Goal: Information Seeking & Learning: Learn about a topic

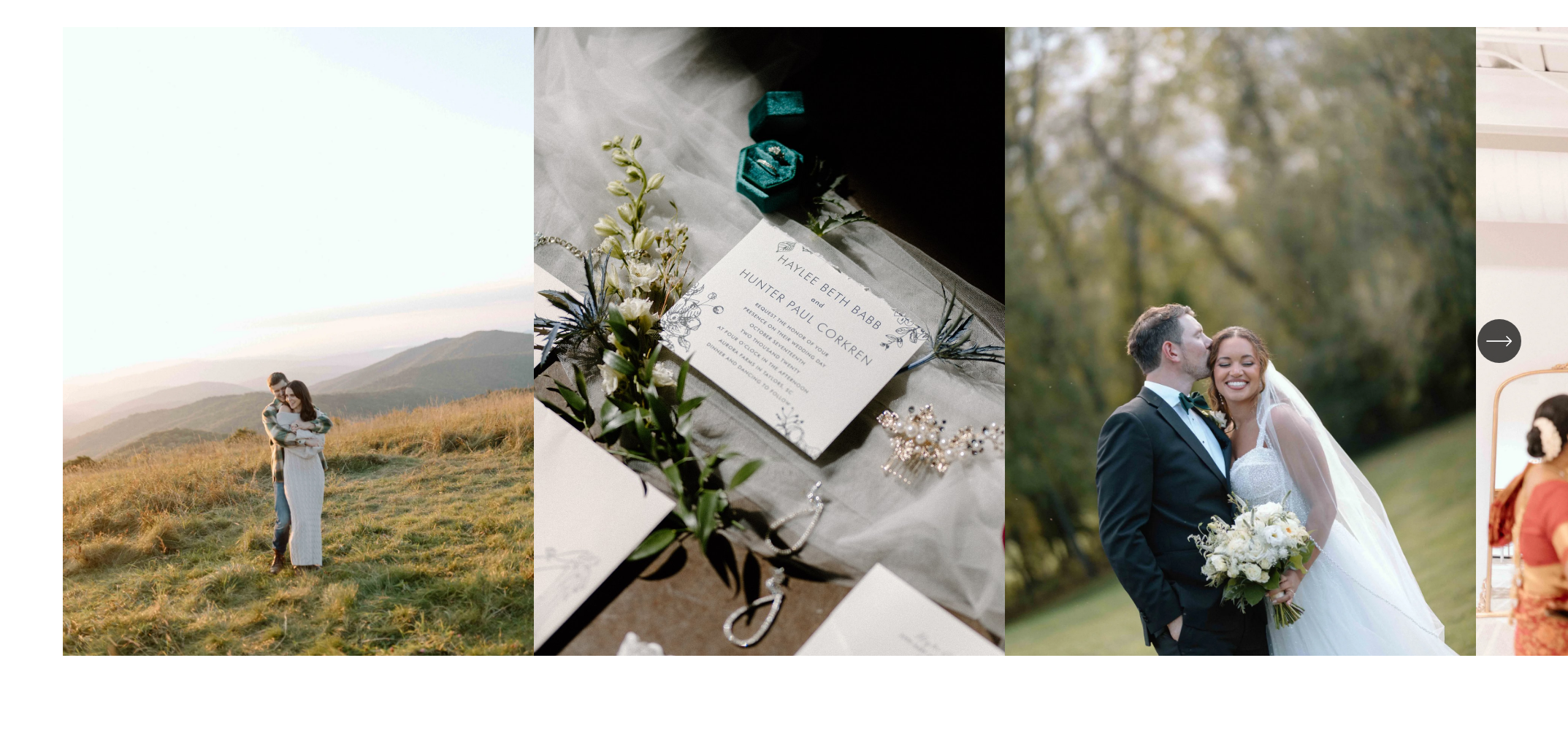
scroll to position [4710, 0]
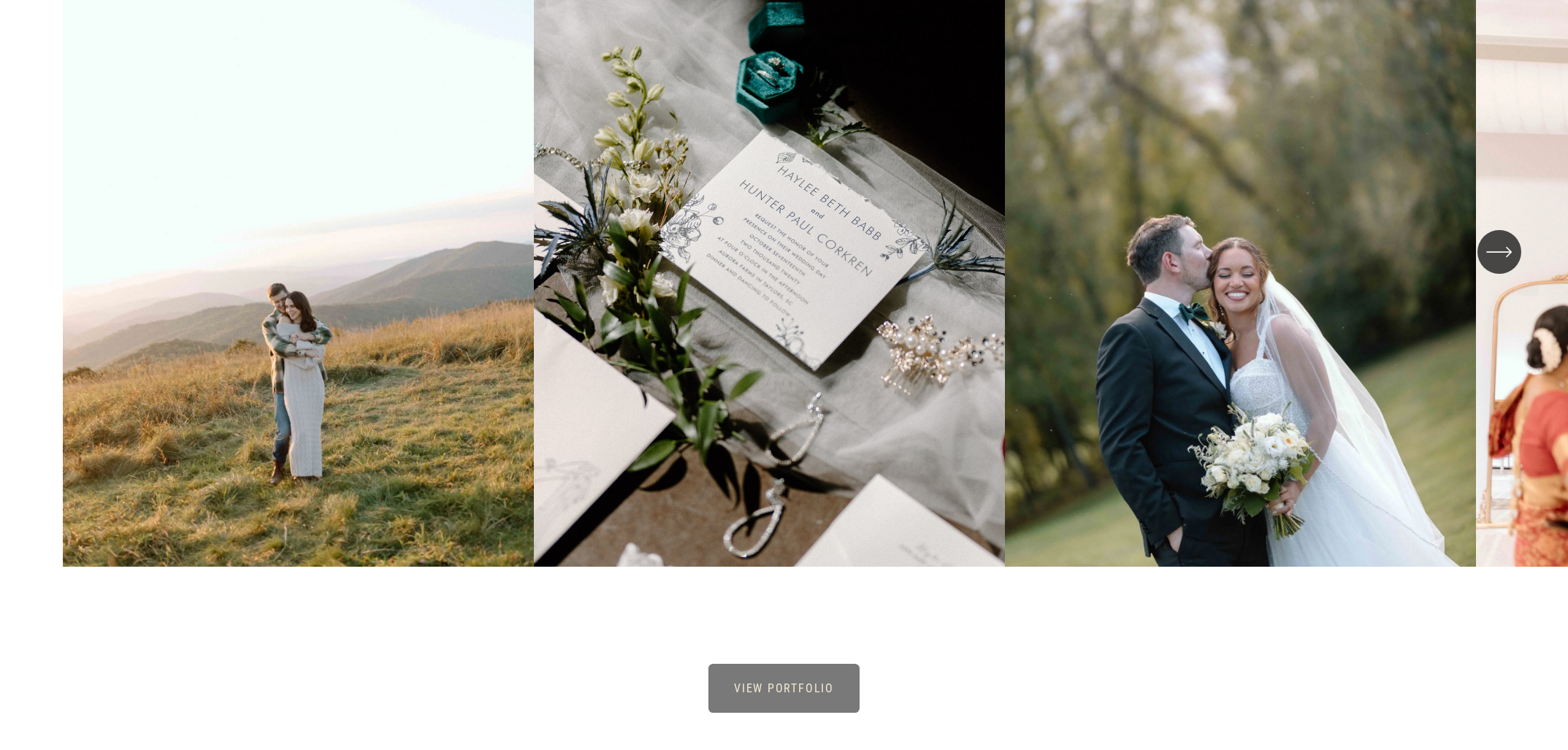
click at [1506, 261] on icon "\a \a \a Next\a \a" at bounding box center [1499, 252] width 26 height 26
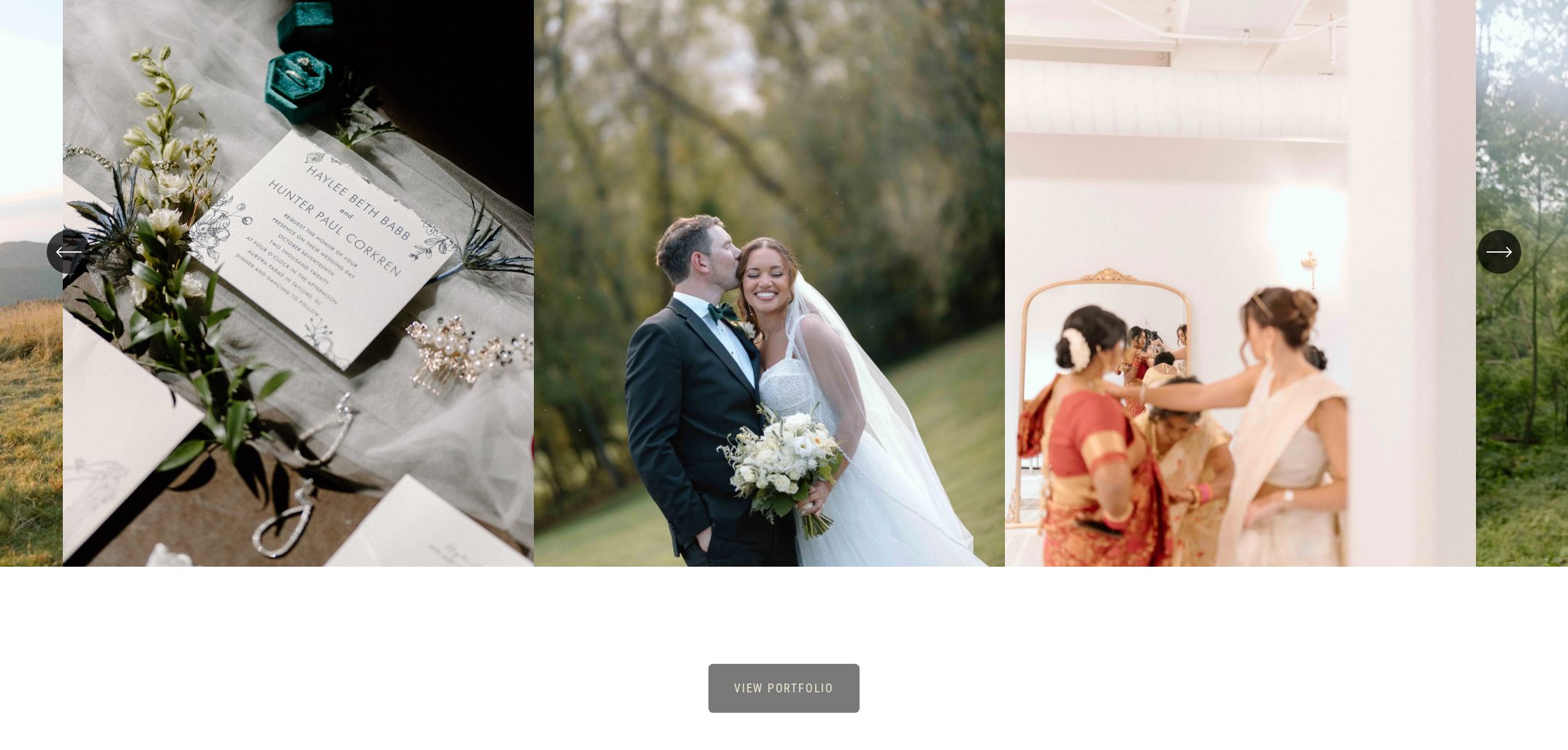
click at [1506, 261] on icon "\a \a \a Next\a \a" at bounding box center [1499, 252] width 26 height 26
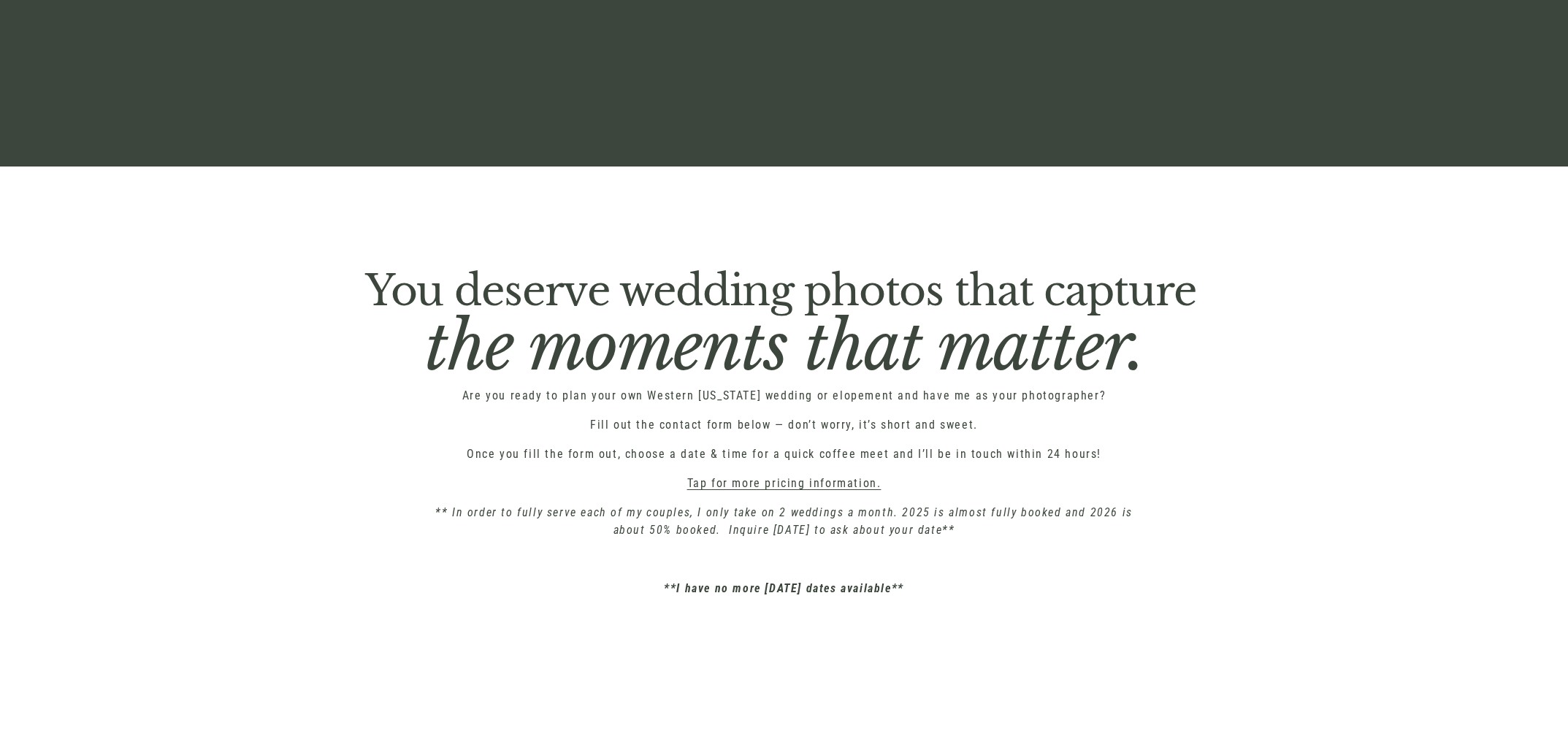
scroll to position [6744, 0]
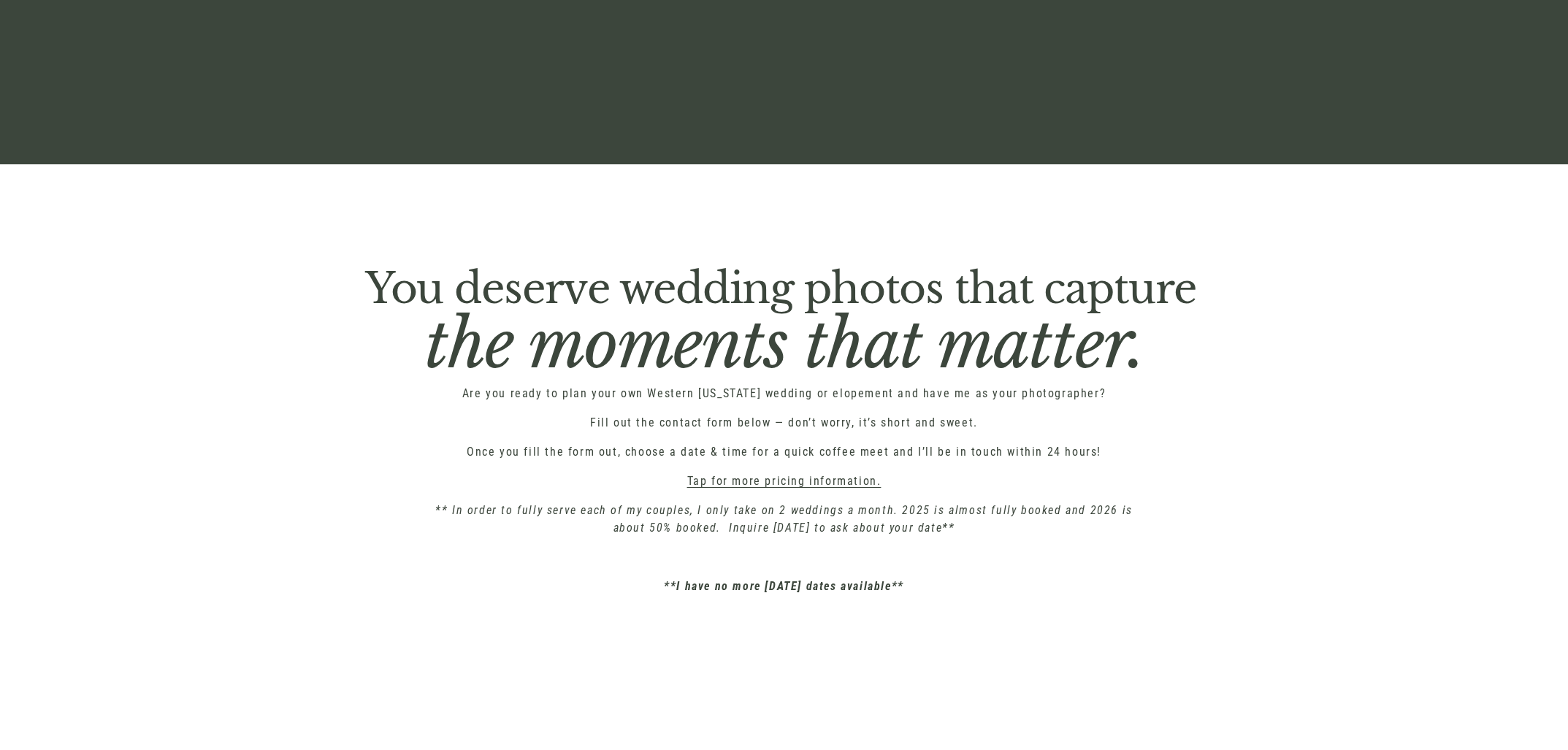
click at [773, 486] on link "Tap for more pricing information." at bounding box center [784, 480] width 194 height 14
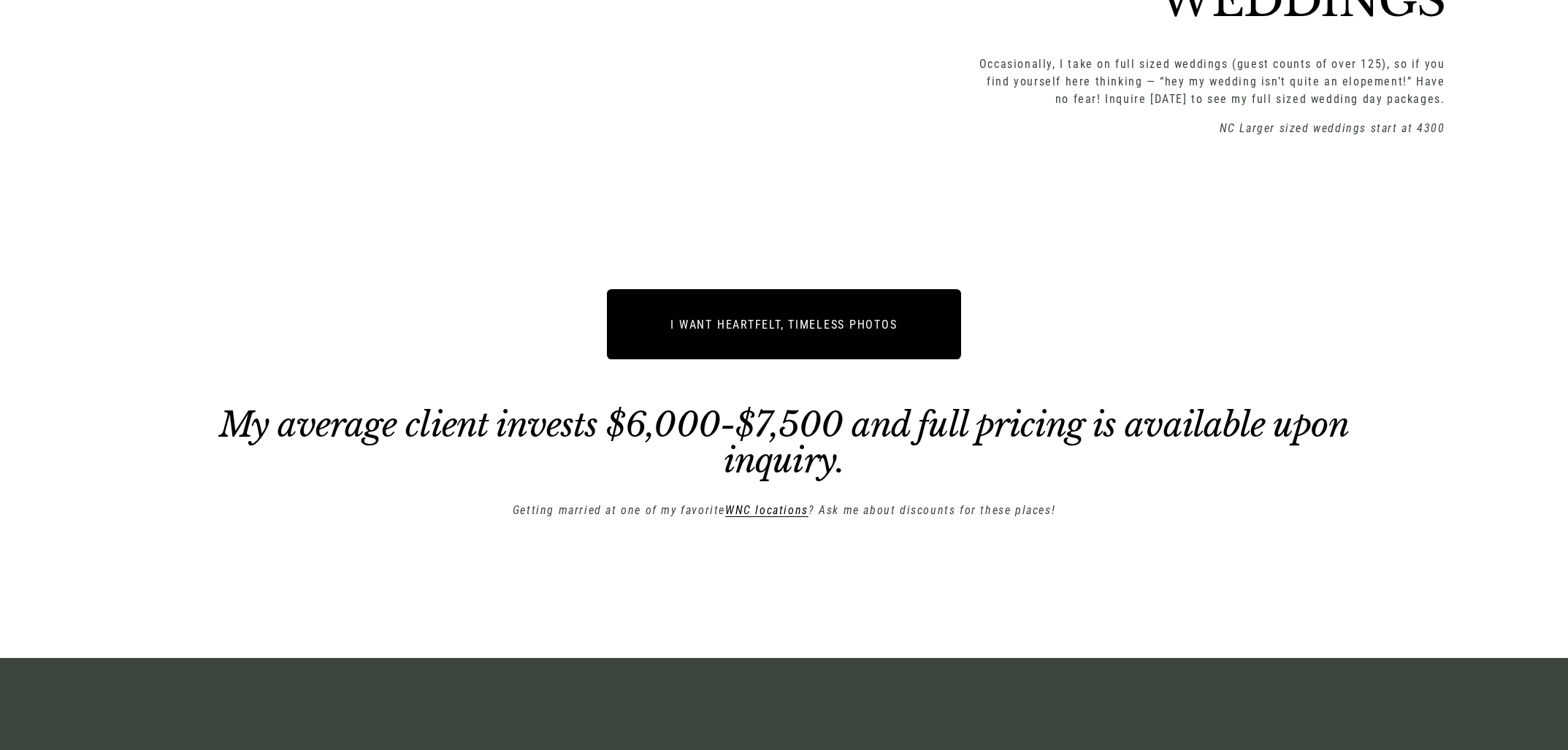
scroll to position [2919, 0]
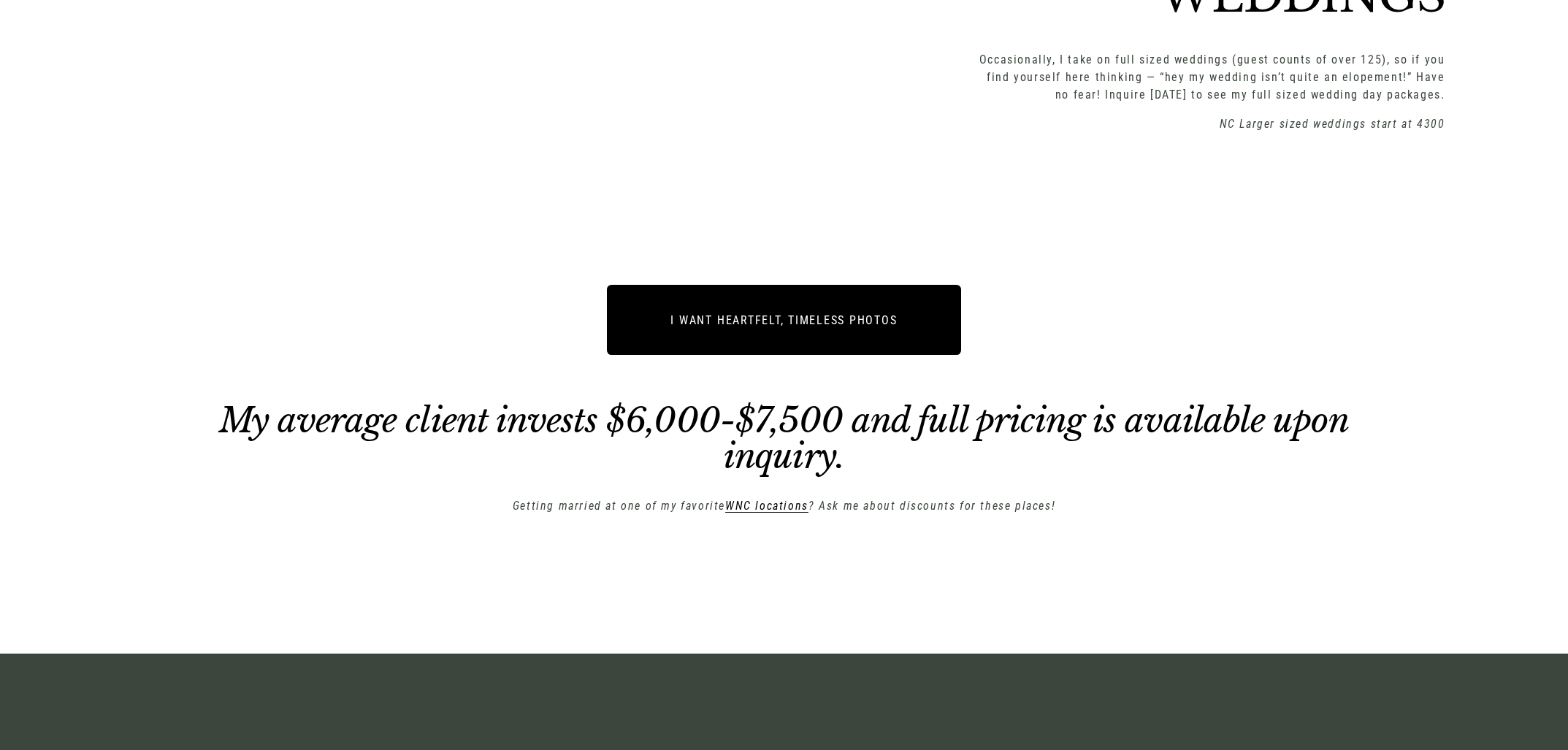
click at [777, 508] on em "WNC locations" at bounding box center [766, 506] width 83 height 14
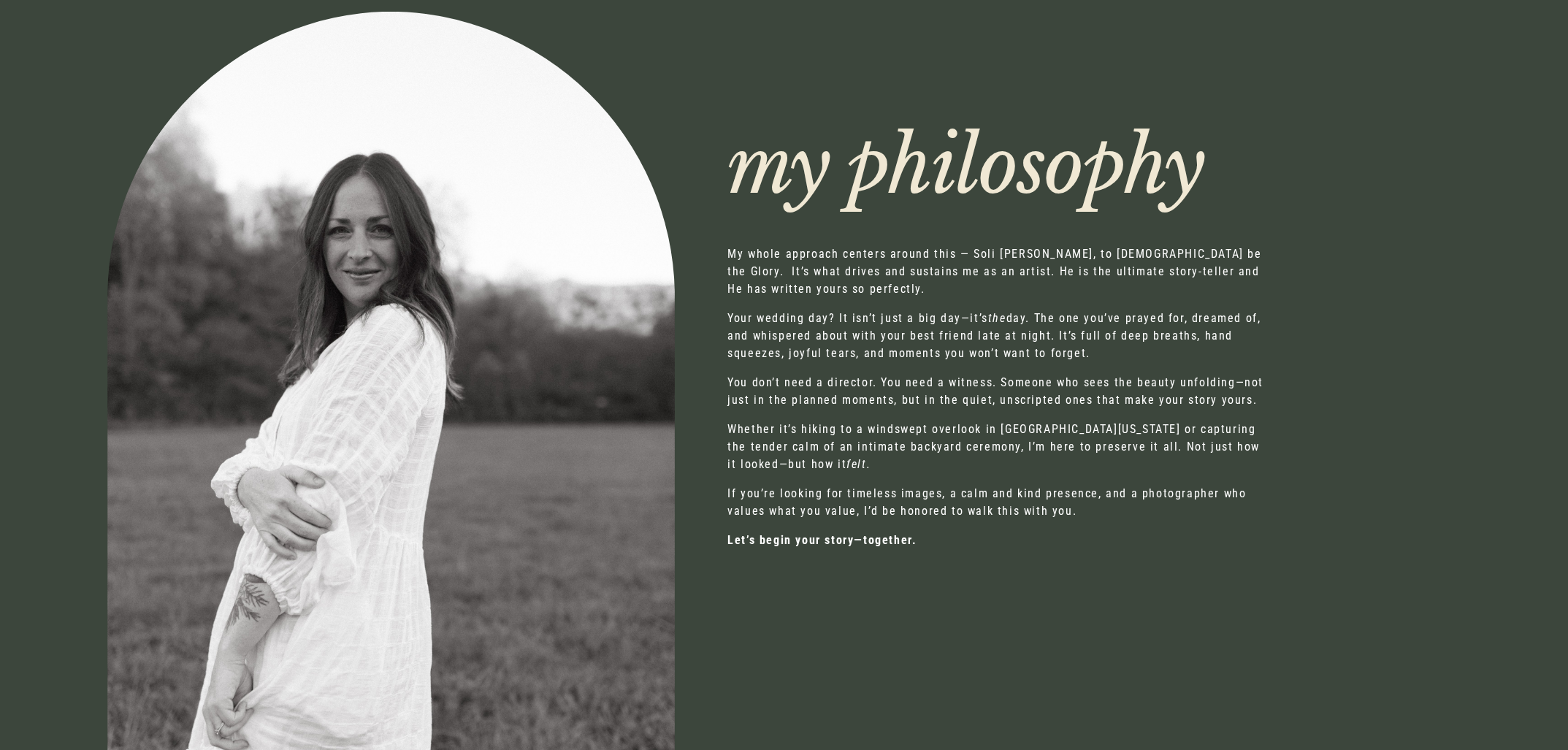
scroll to position [1080, 0]
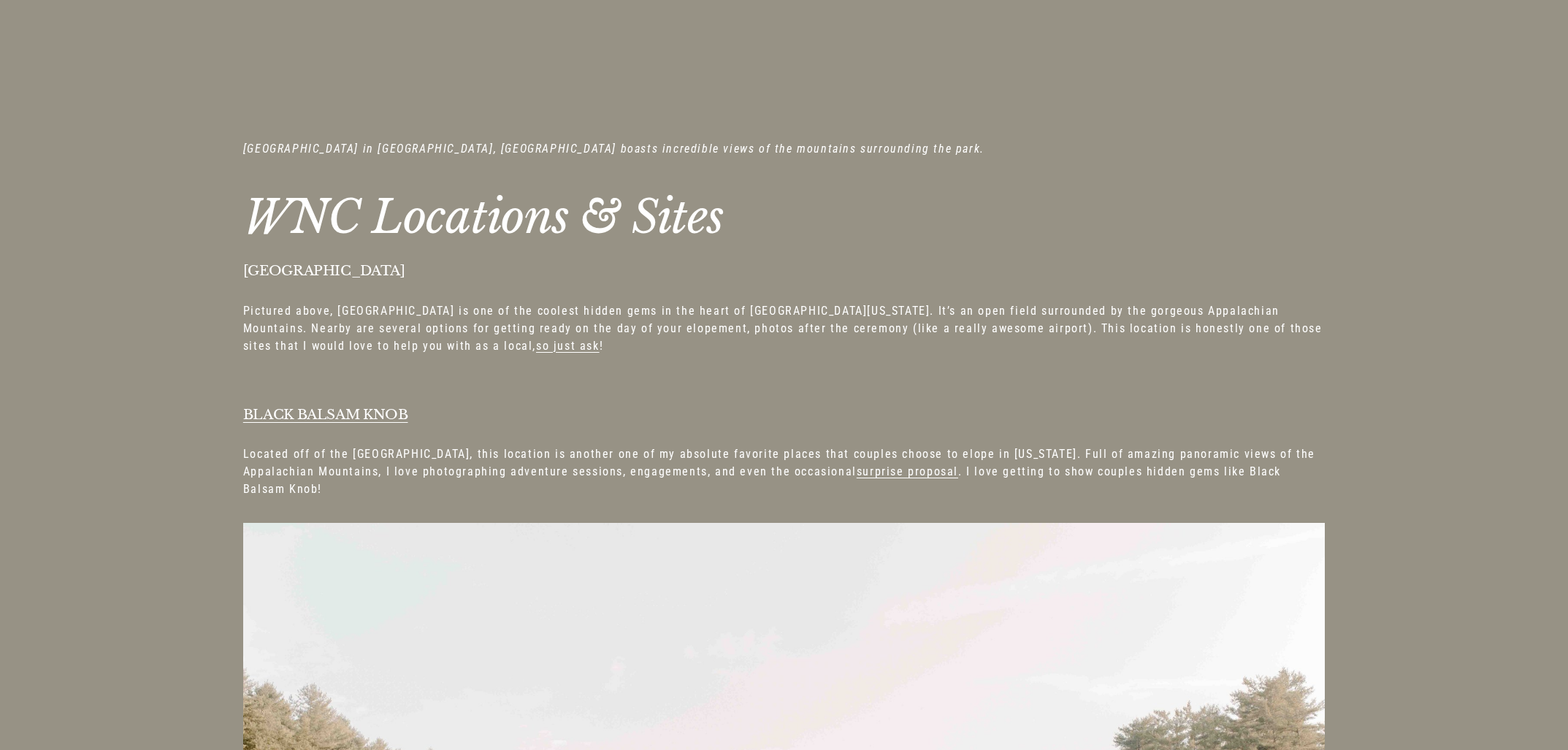
scroll to position [2924, 0]
